Goal: Information Seeking & Learning: Compare options

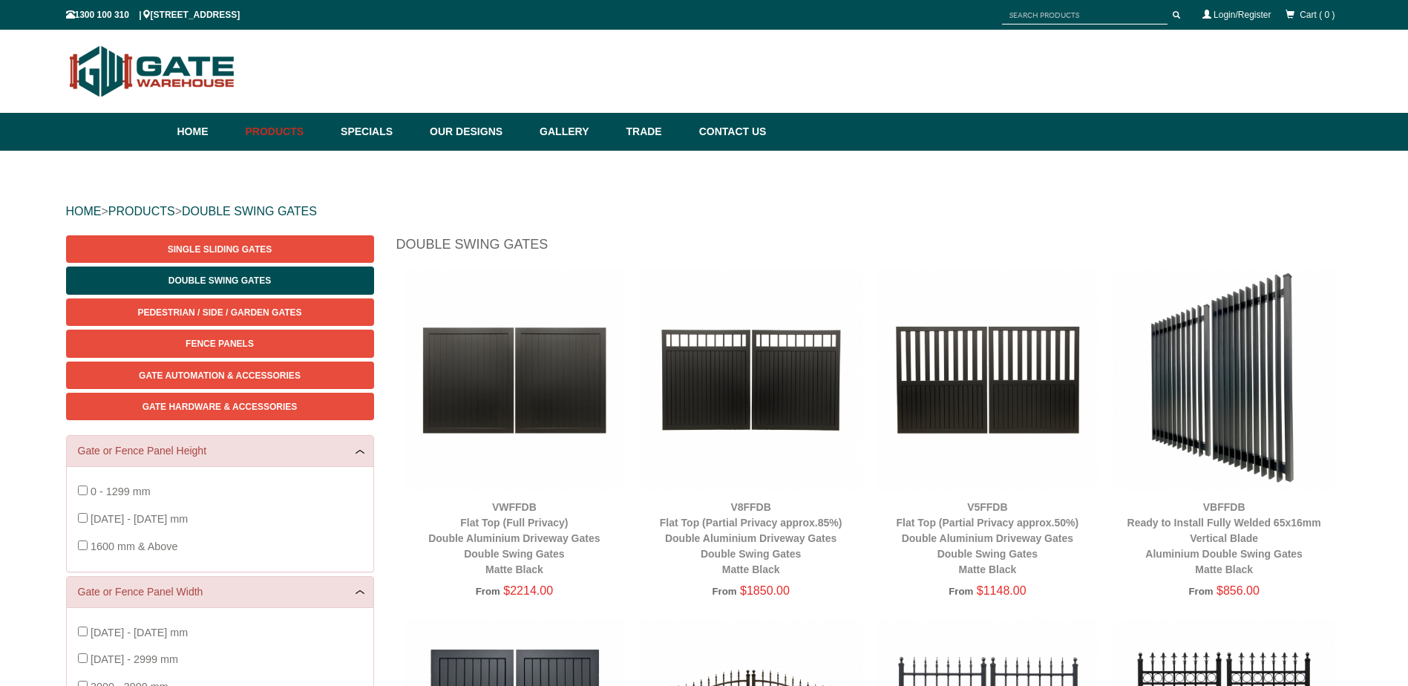
scroll to position [148, 0]
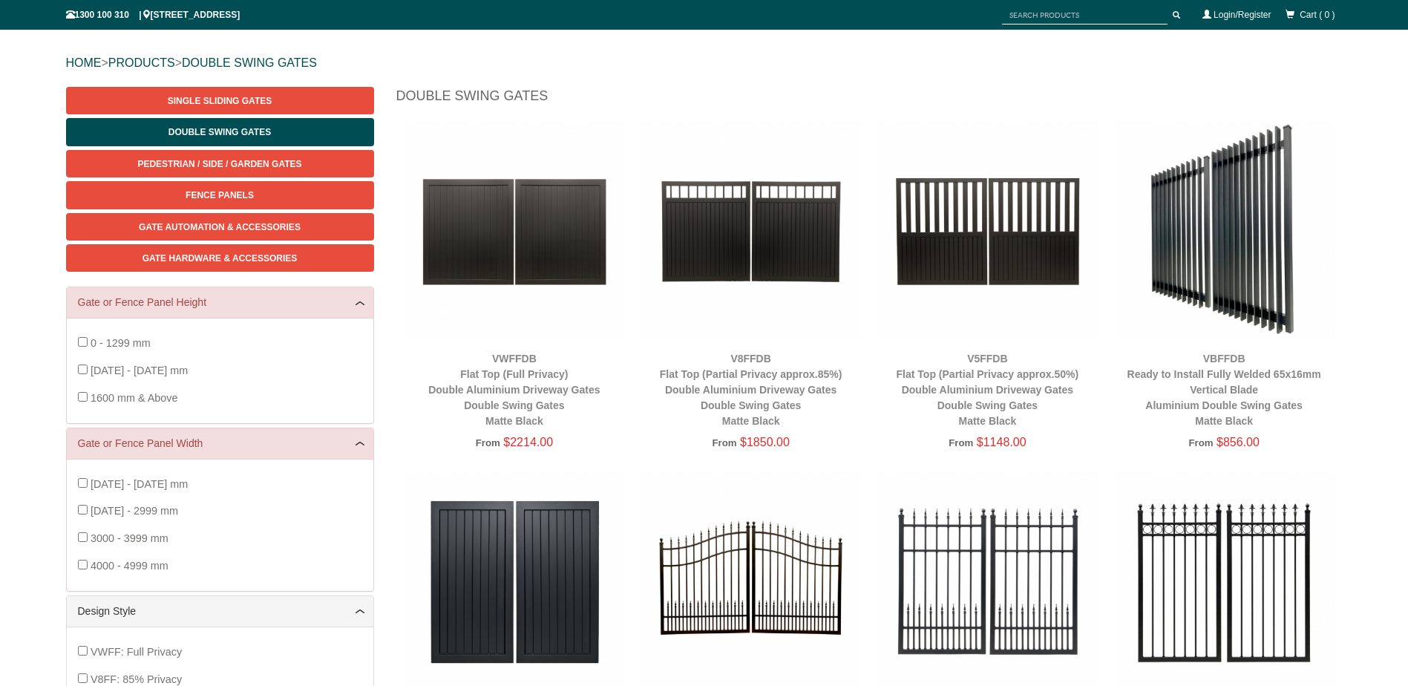
click at [574, 231] on img at bounding box center [515, 231] width 222 height 222
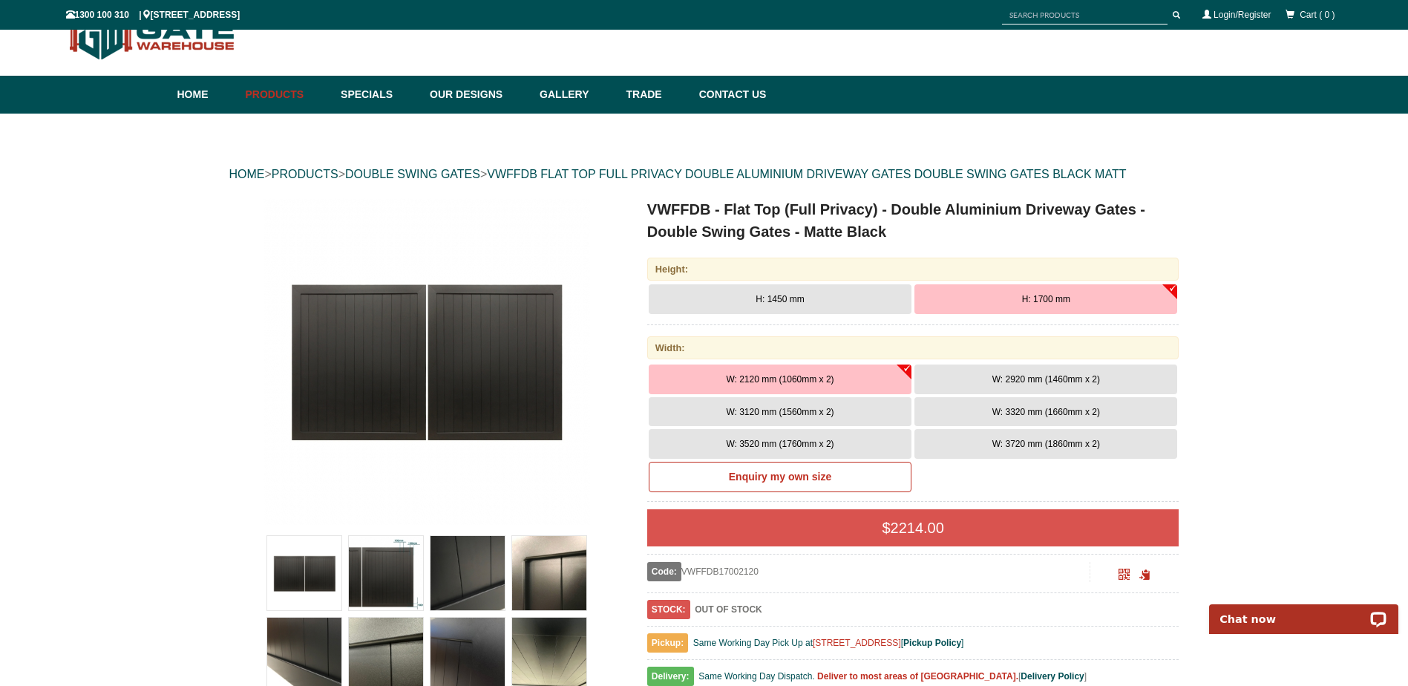
click at [1051, 304] on span "H: 1700 mm" at bounding box center [1046, 299] width 48 height 10
click at [805, 408] on span "W: 3120 mm (1560mm x 2)" at bounding box center [780, 412] width 108 height 10
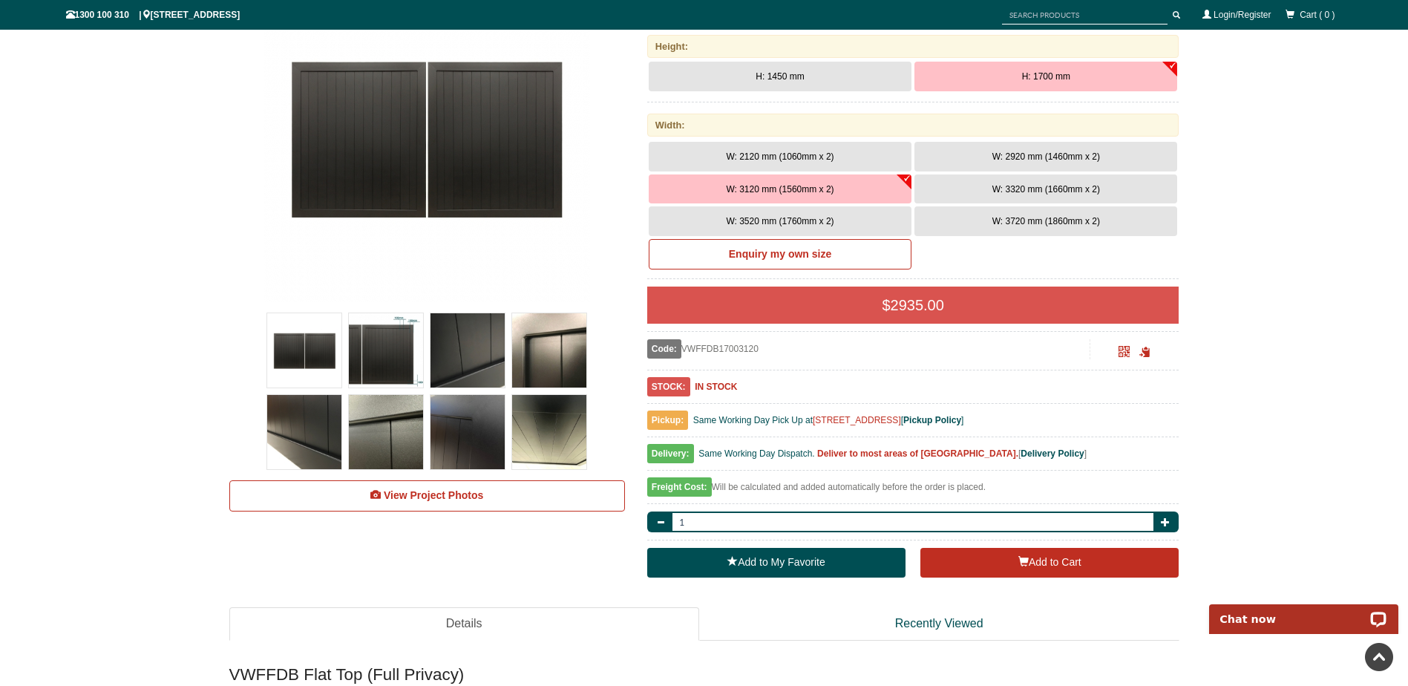
scroll to position [186, 0]
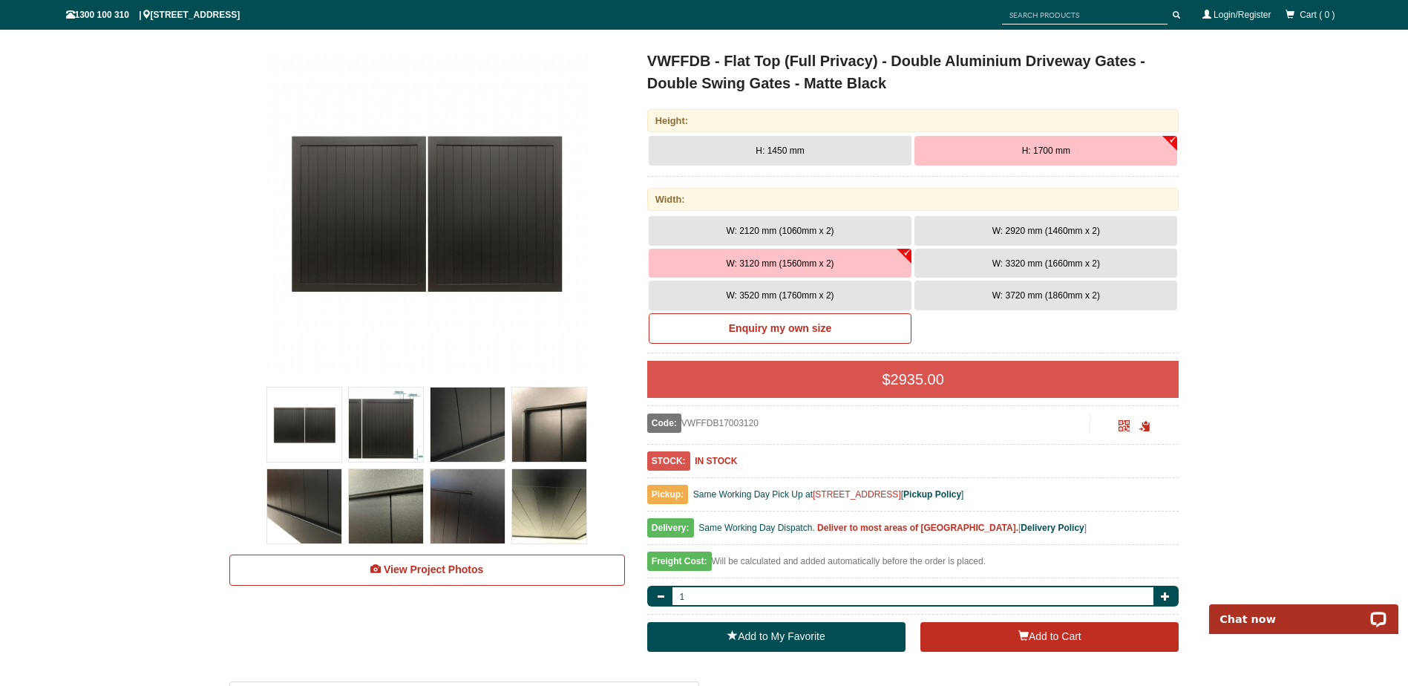
click at [391, 191] on img at bounding box center [426, 213] width 327 height 327
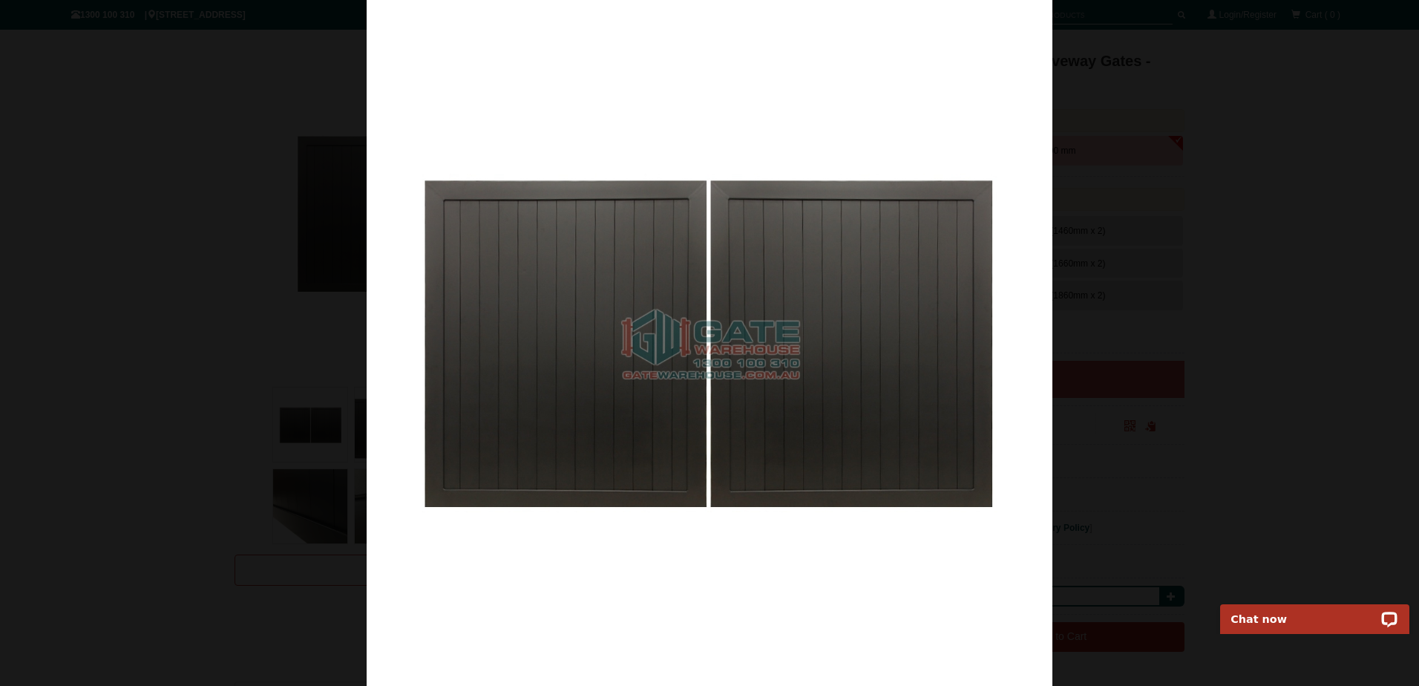
click at [1168, 291] on div at bounding box center [709, 343] width 1419 height 686
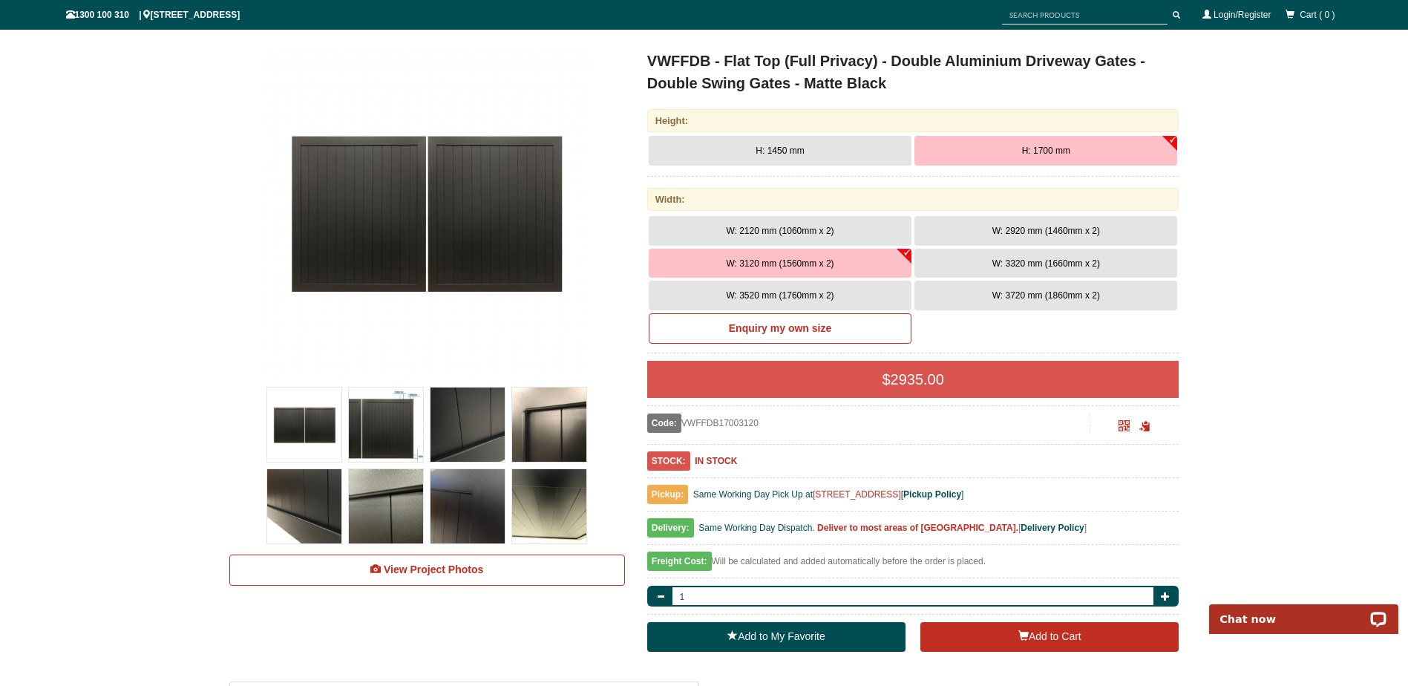
click at [457, 430] on img at bounding box center [467, 424] width 74 height 74
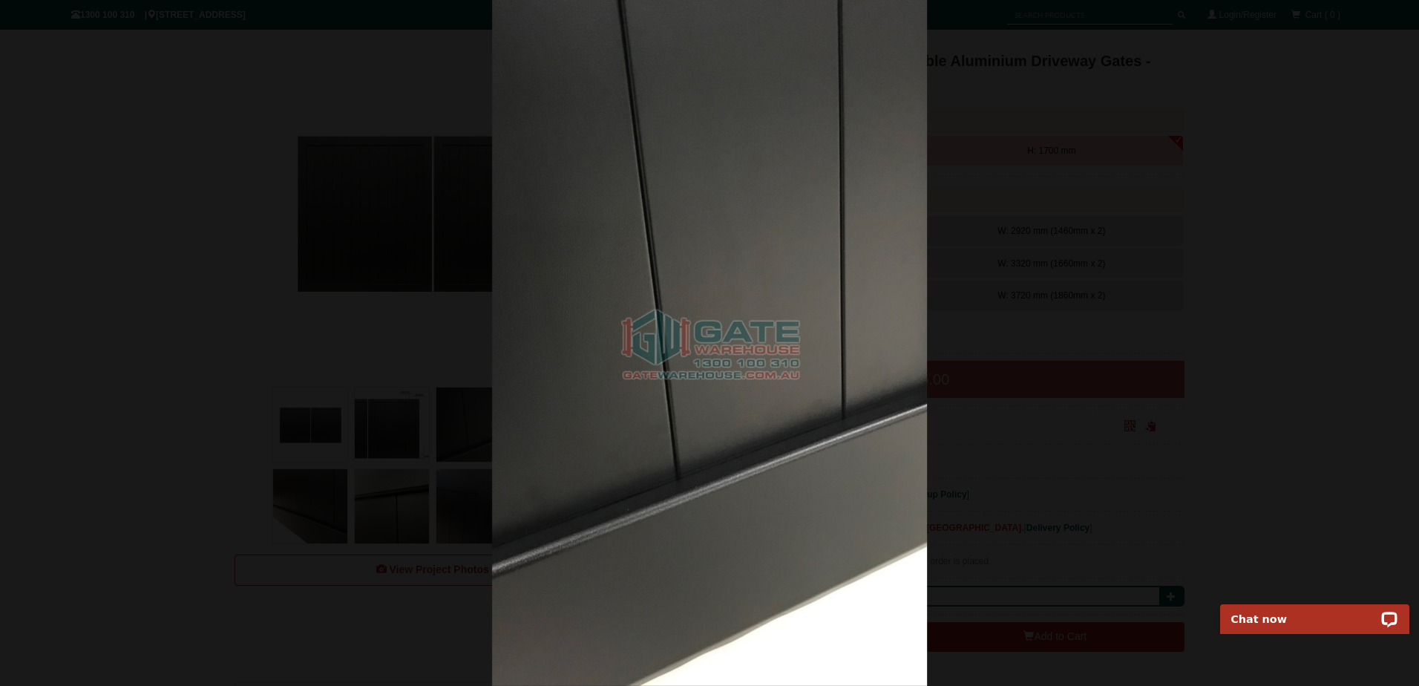
click at [1020, 214] on div at bounding box center [709, 343] width 1419 height 686
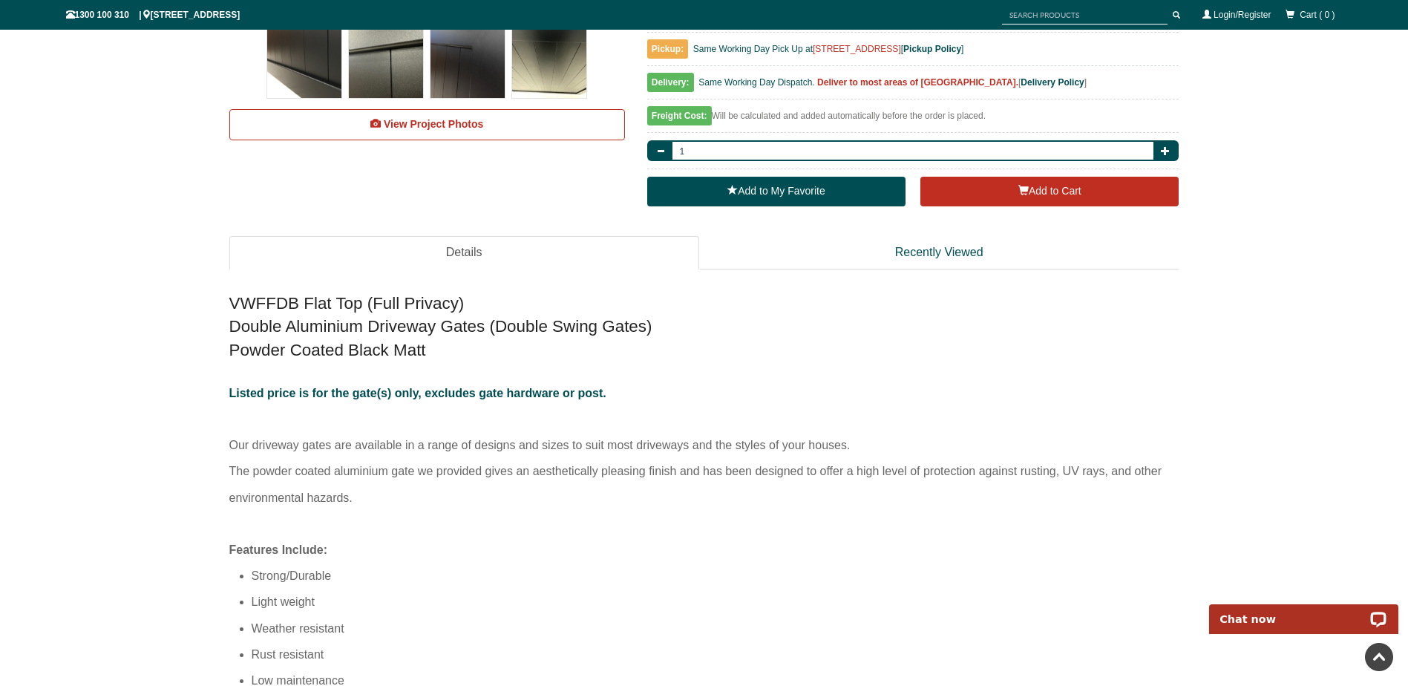
scroll to position [0, 0]
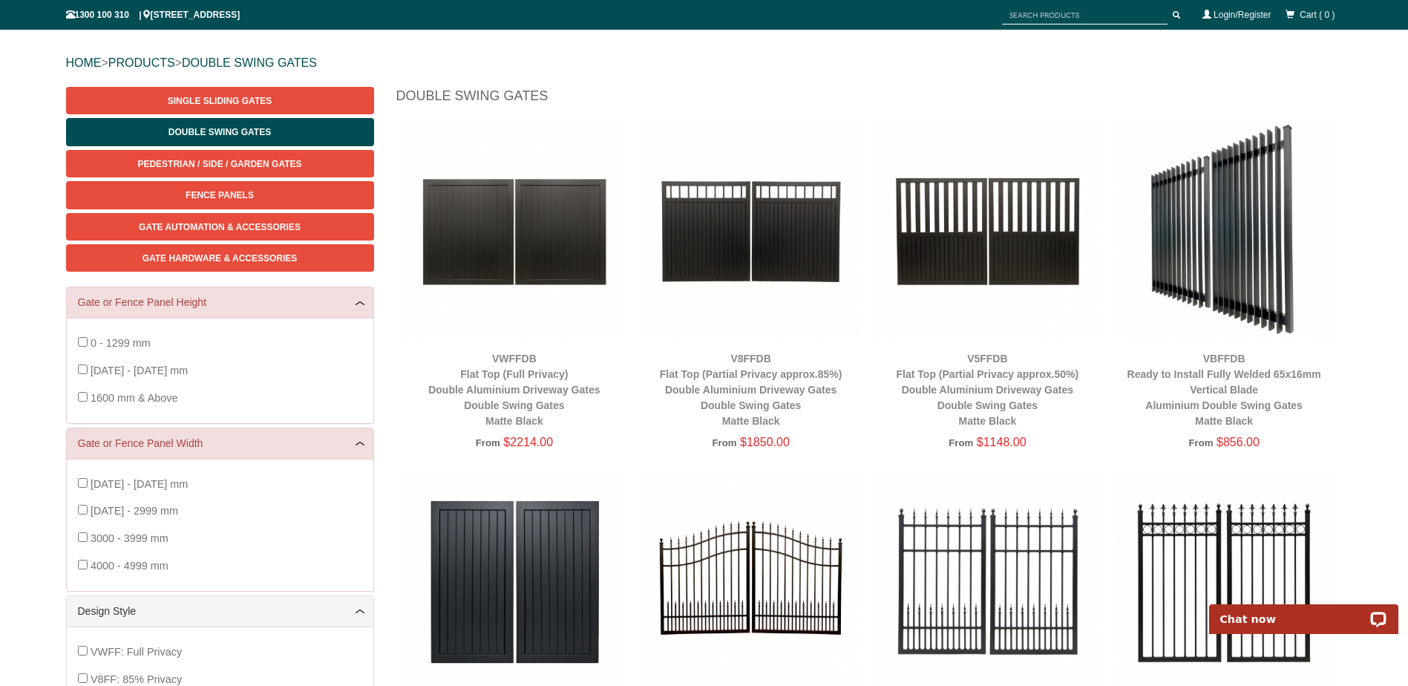
scroll to position [371, 0]
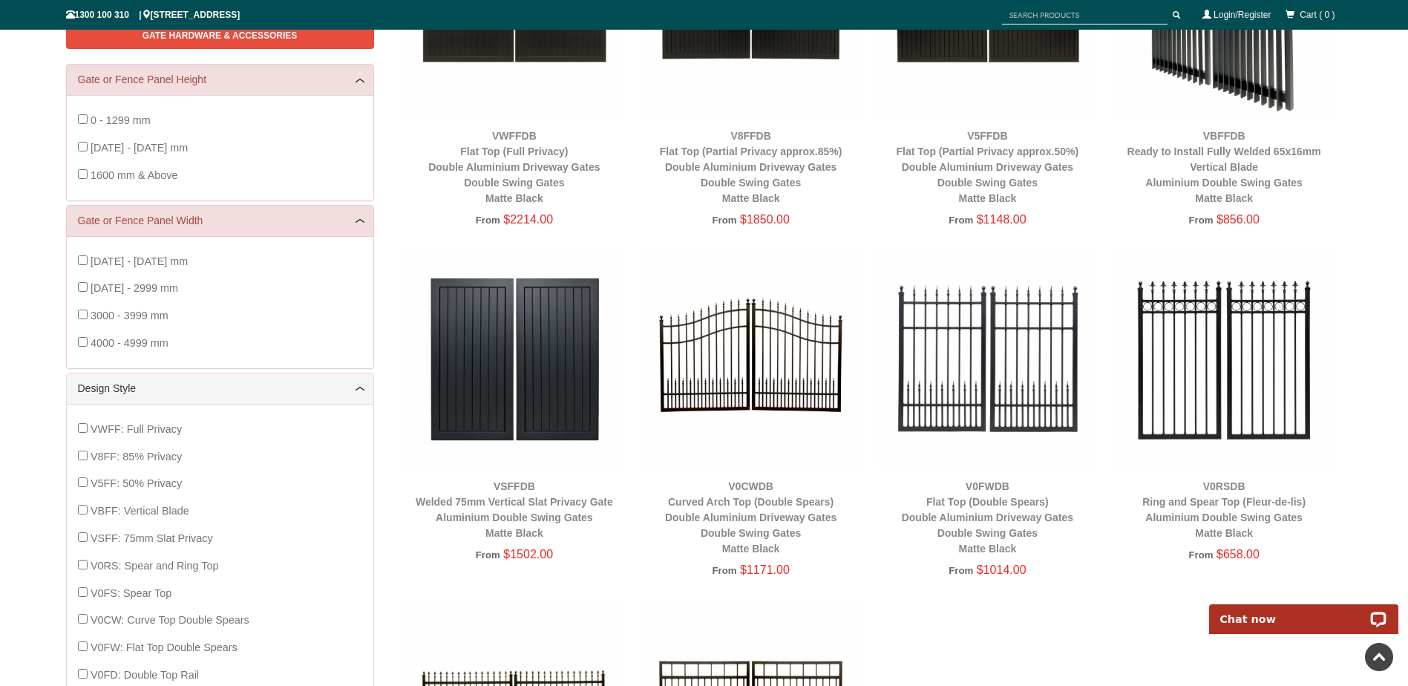
click at [571, 348] on img at bounding box center [515, 359] width 222 height 222
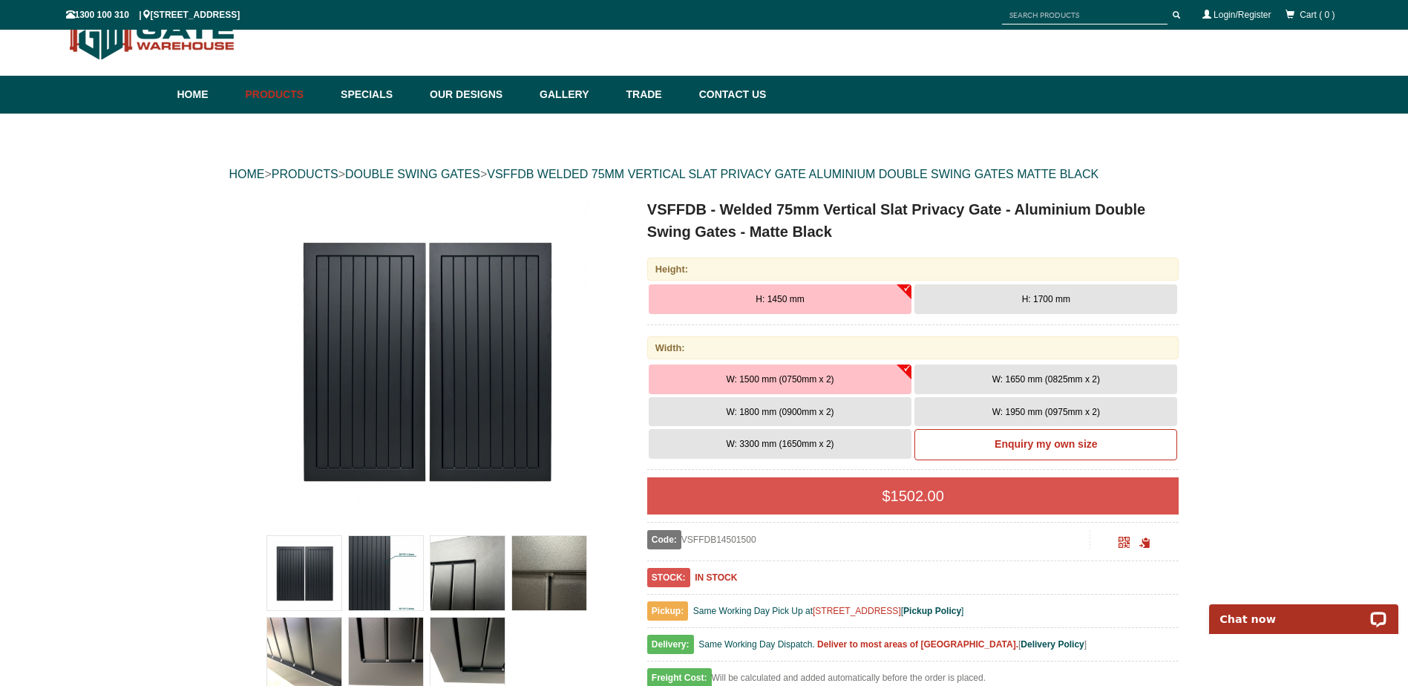
click at [1059, 296] on span "H: 1700 mm" at bounding box center [1046, 299] width 48 height 10
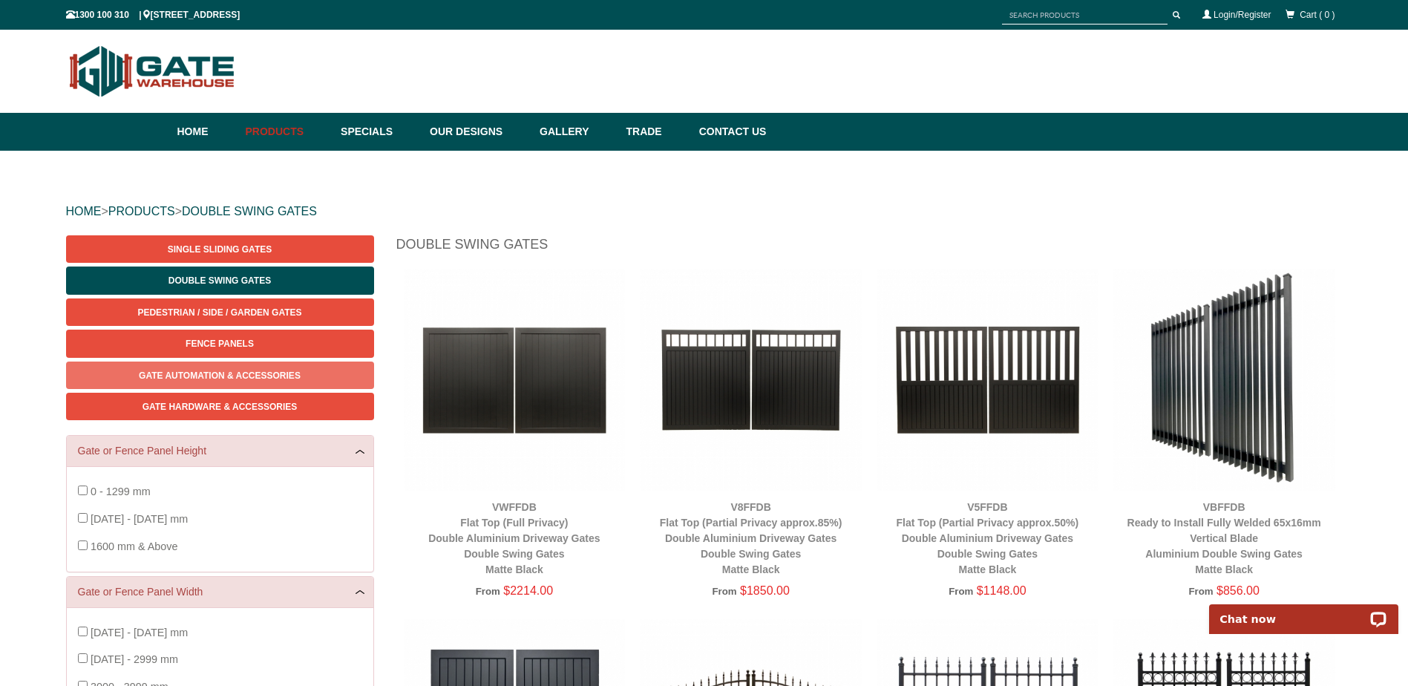
click at [230, 378] on span "Gate Automation & Accessories" at bounding box center [220, 375] width 162 height 10
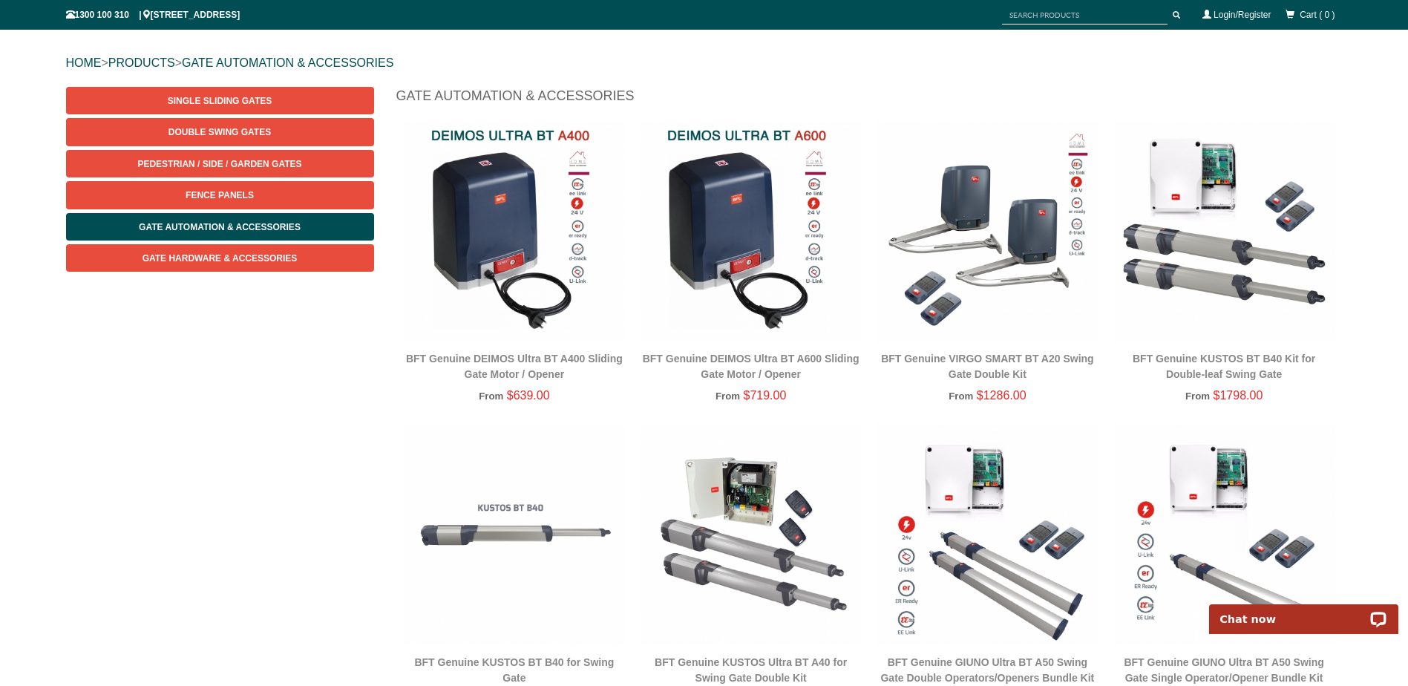
scroll to position [74, 0]
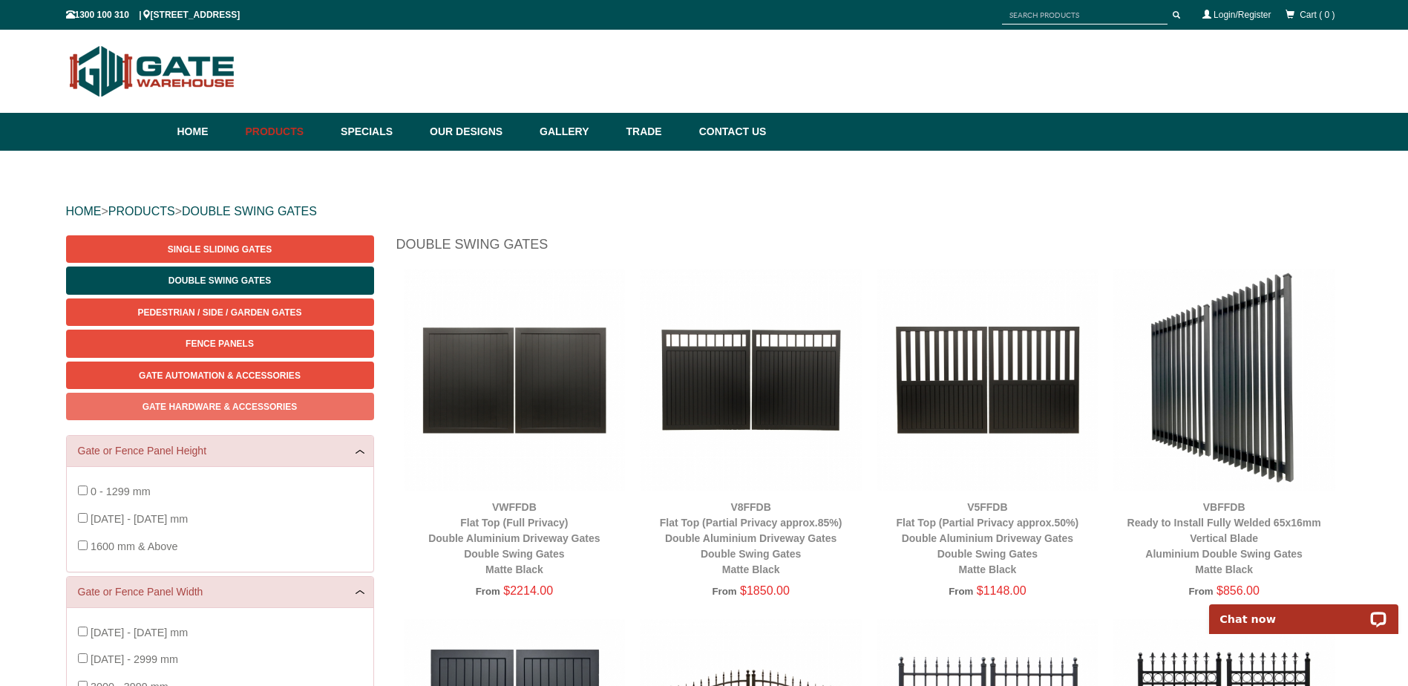
click at [188, 407] on span "Gate Hardware & Accessories" at bounding box center [219, 406] width 155 height 10
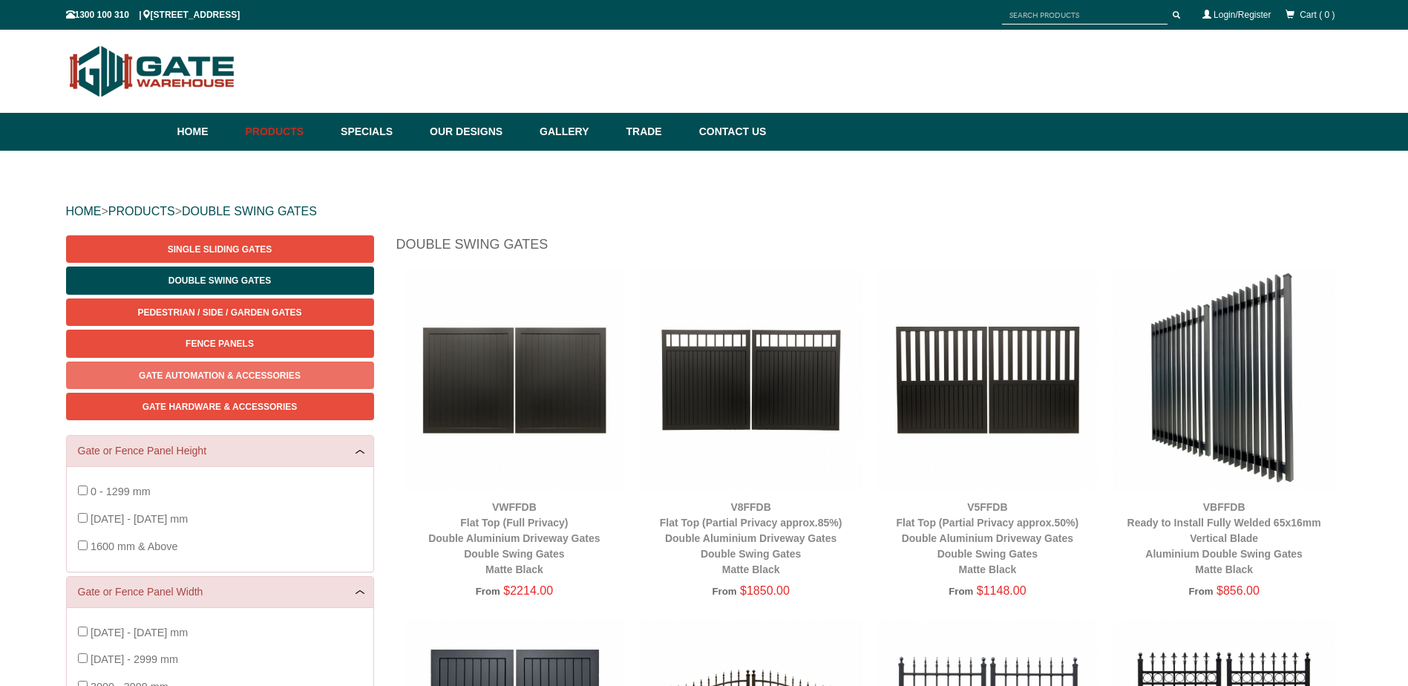
click at [245, 375] on span "Gate Automation & Accessories" at bounding box center [220, 375] width 162 height 10
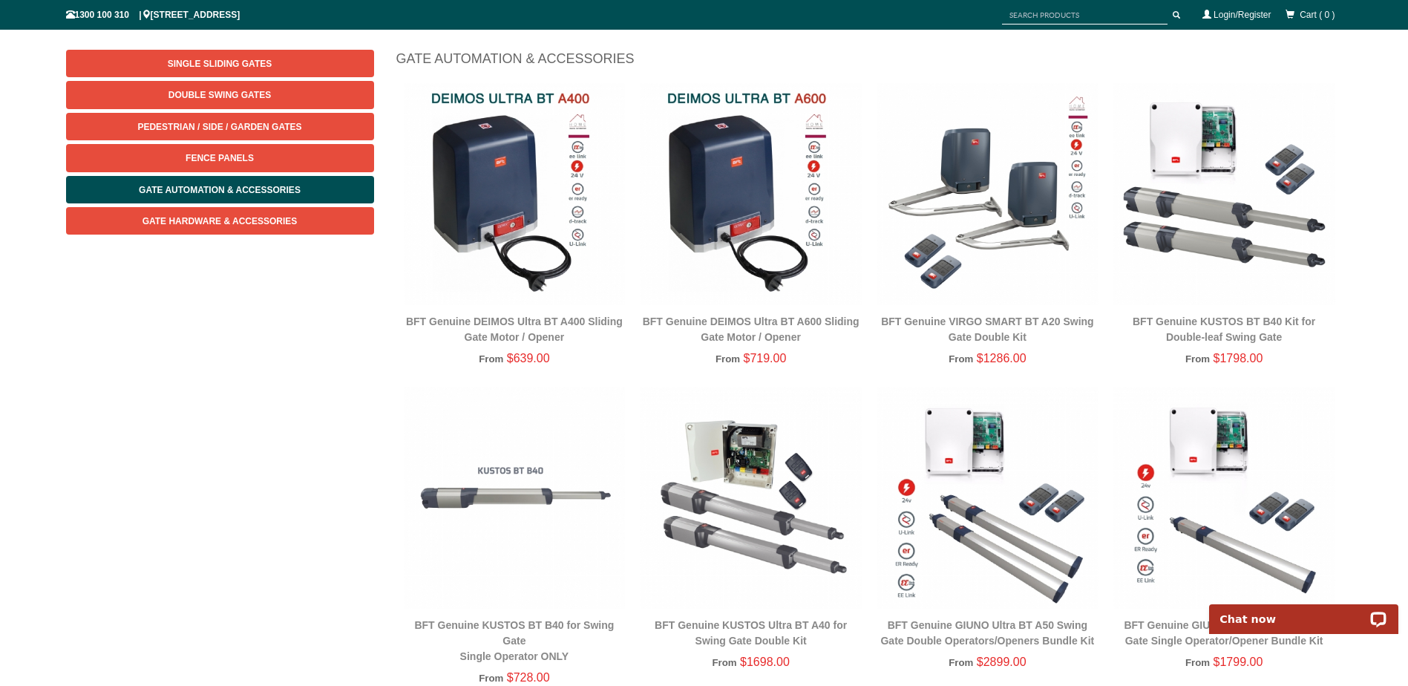
scroll to position [260, 0]
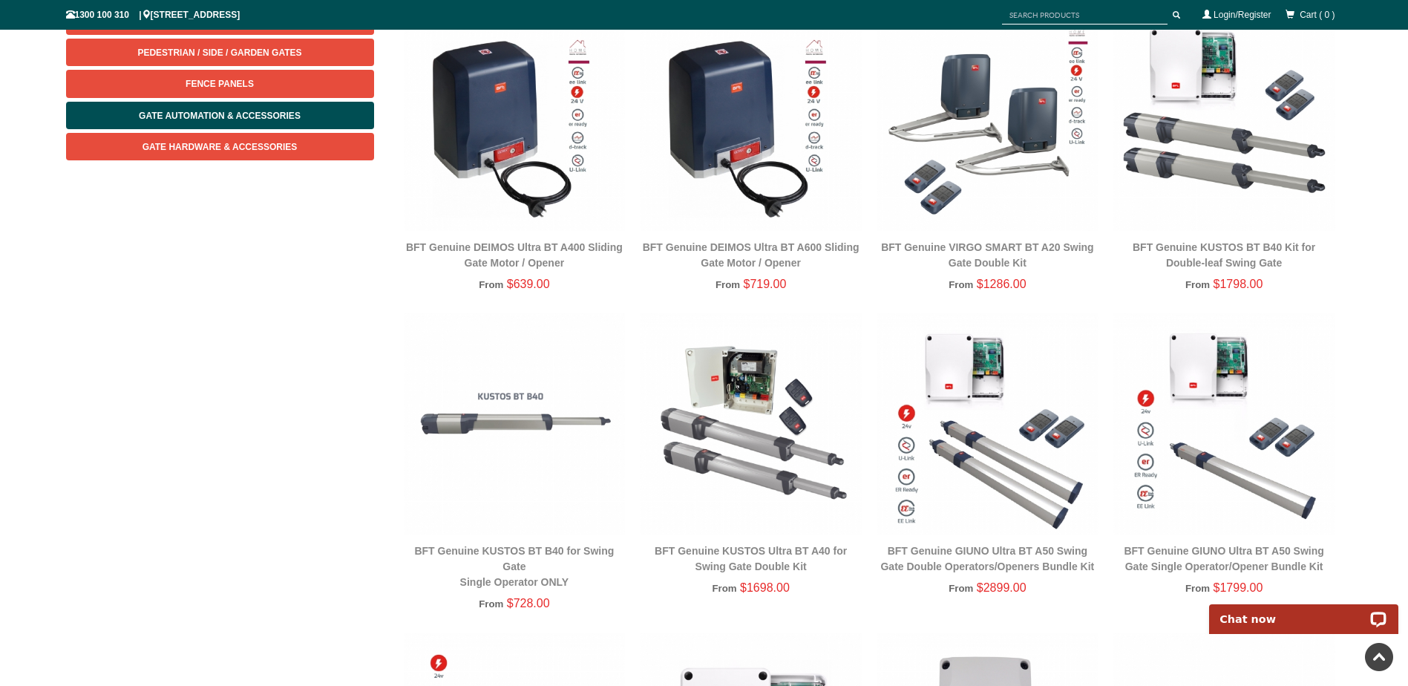
click at [764, 552] on link "BFT Genuine KUSTOS Ultra BT A40 for Swing Gate Double Kit" at bounding box center [750, 558] width 192 height 27
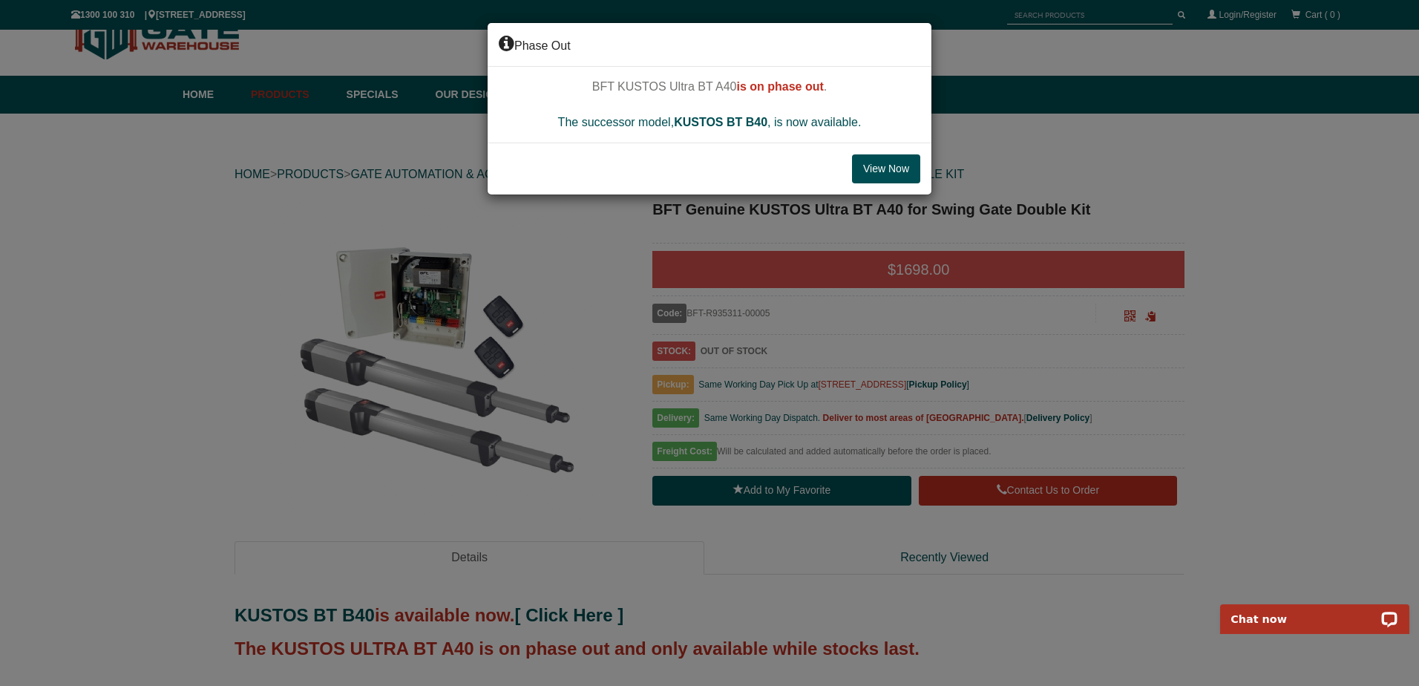
click at [879, 166] on button "View Now" at bounding box center [886, 169] width 68 height 30
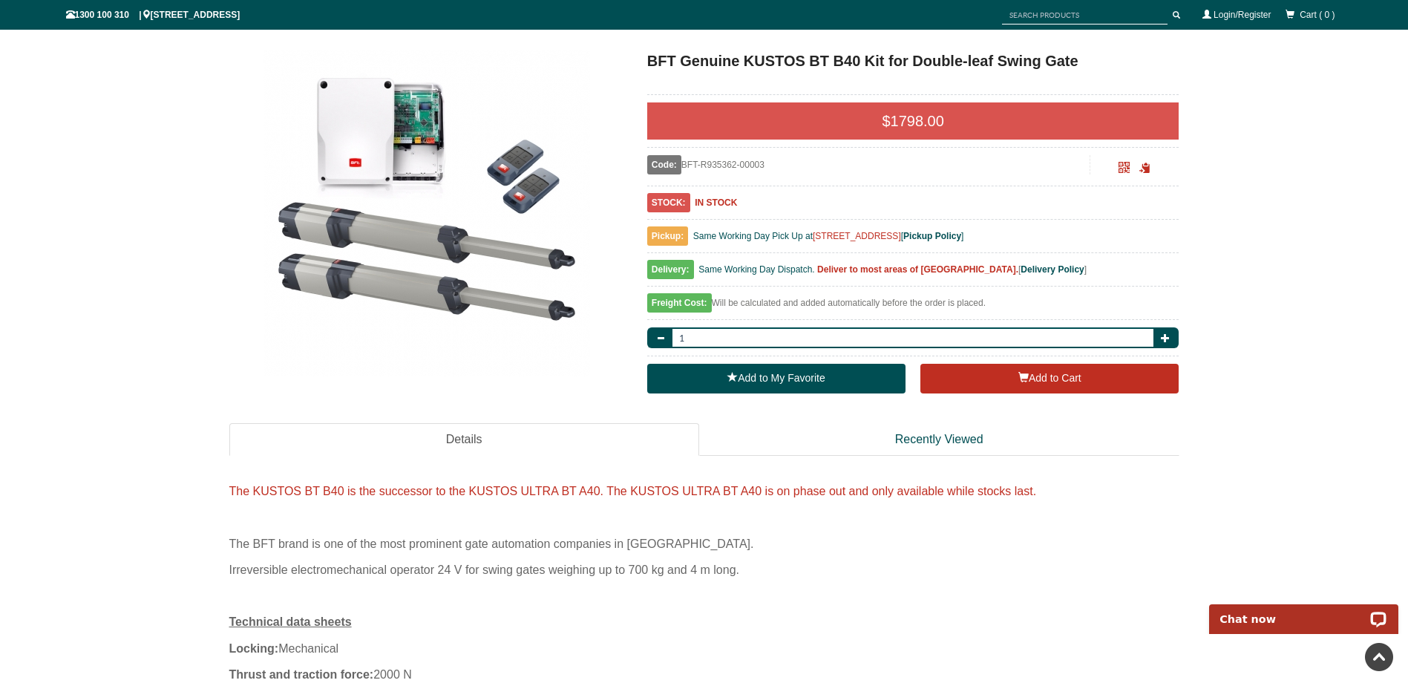
scroll to position [37, 0]
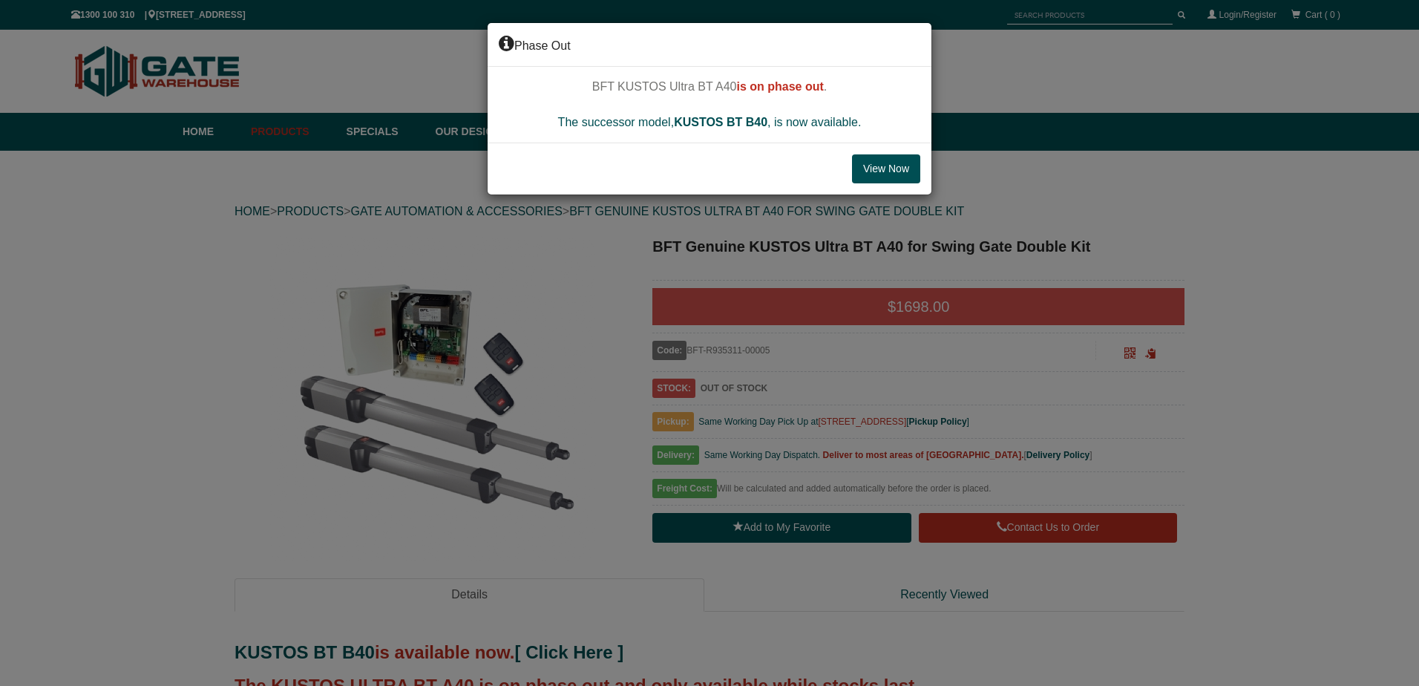
scroll to position [37, 0]
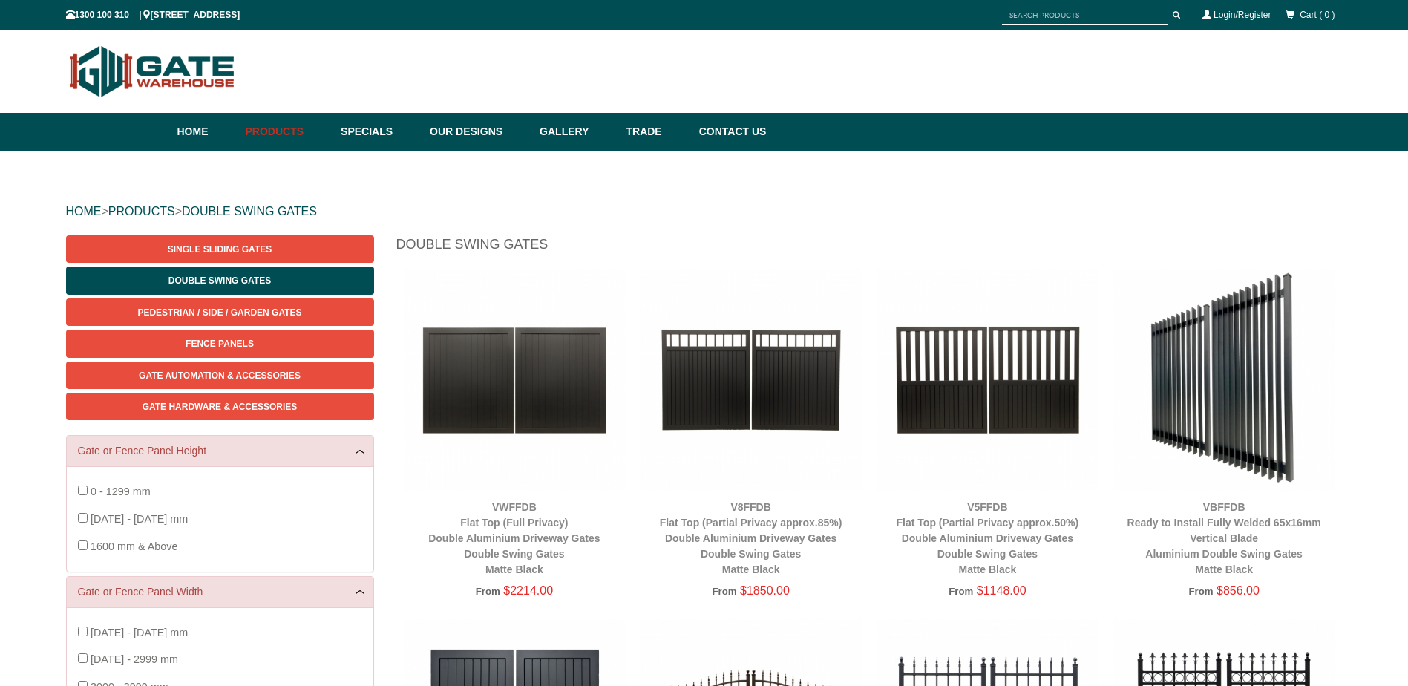
scroll to position [37, 0]
